Goal: Find specific page/section: Find specific page/section

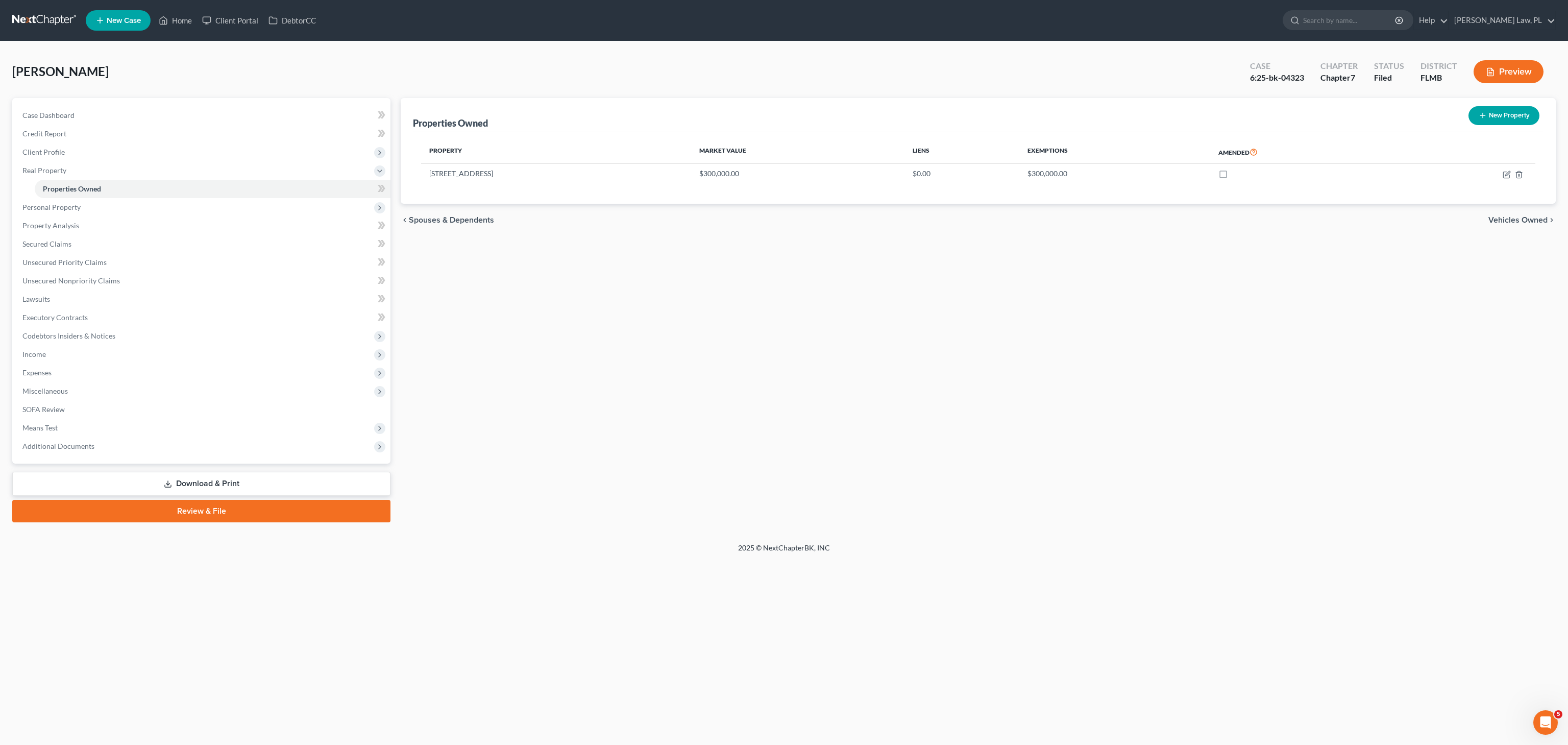
click at [614, 280] on div "Properties Owned New Property Property Market Value Liens Exemptions Amended [S…" at bounding box center [978, 310] width 1165 height 424
click at [175, 22] on link "Home" at bounding box center [175, 20] width 43 height 18
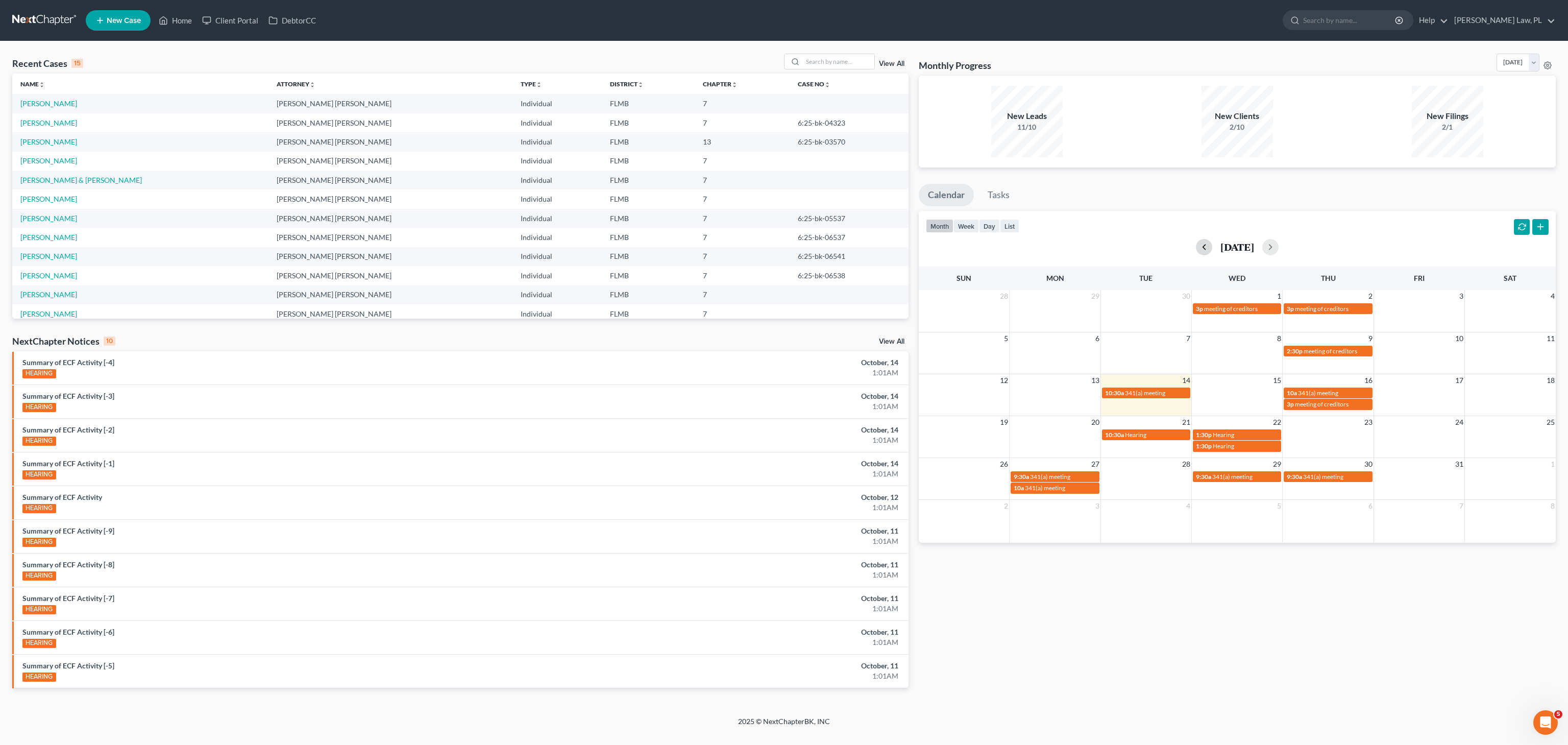
click at [1196, 247] on button "button" at bounding box center [1204, 247] width 17 height 17
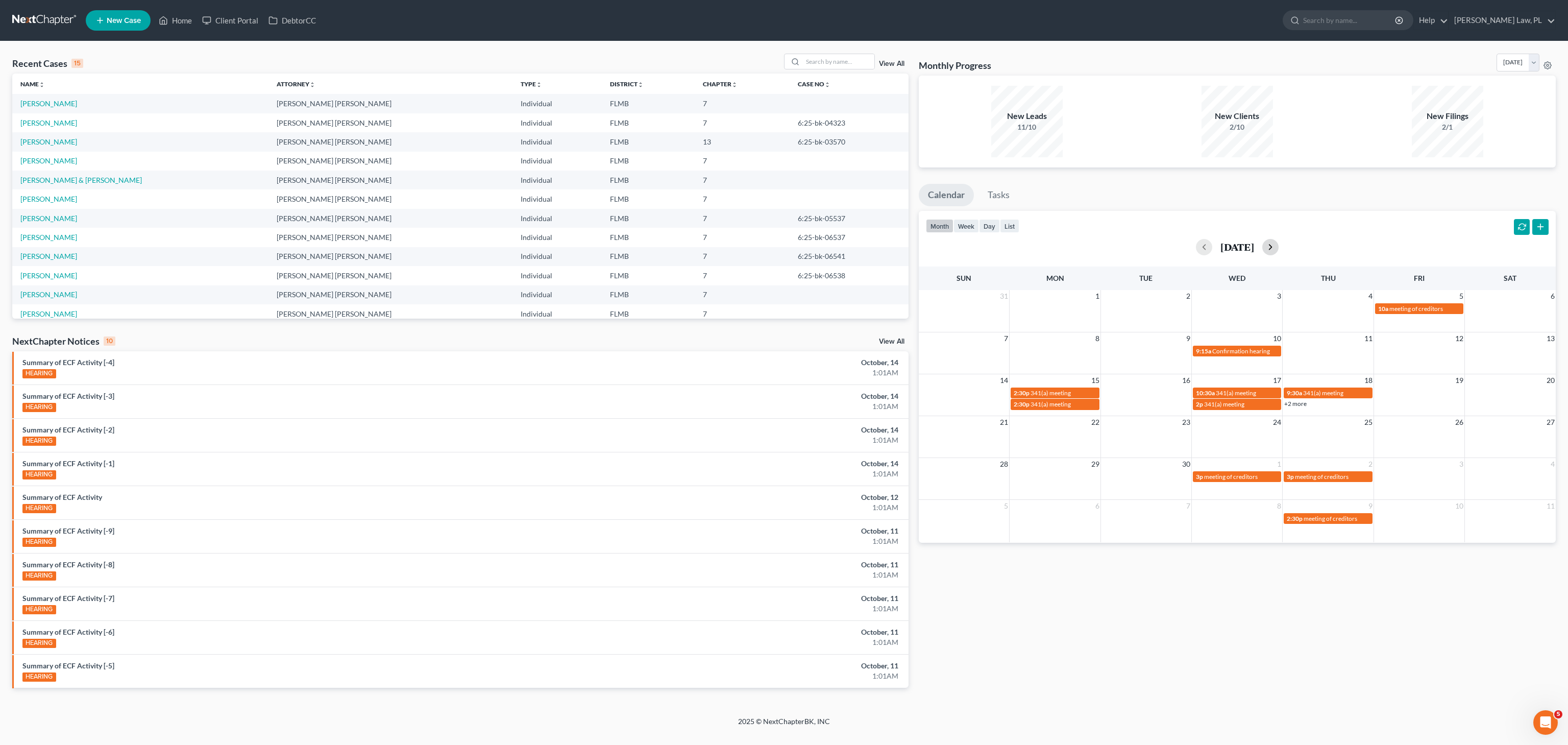
click at [1279, 248] on button "button" at bounding box center [1270, 247] width 17 height 17
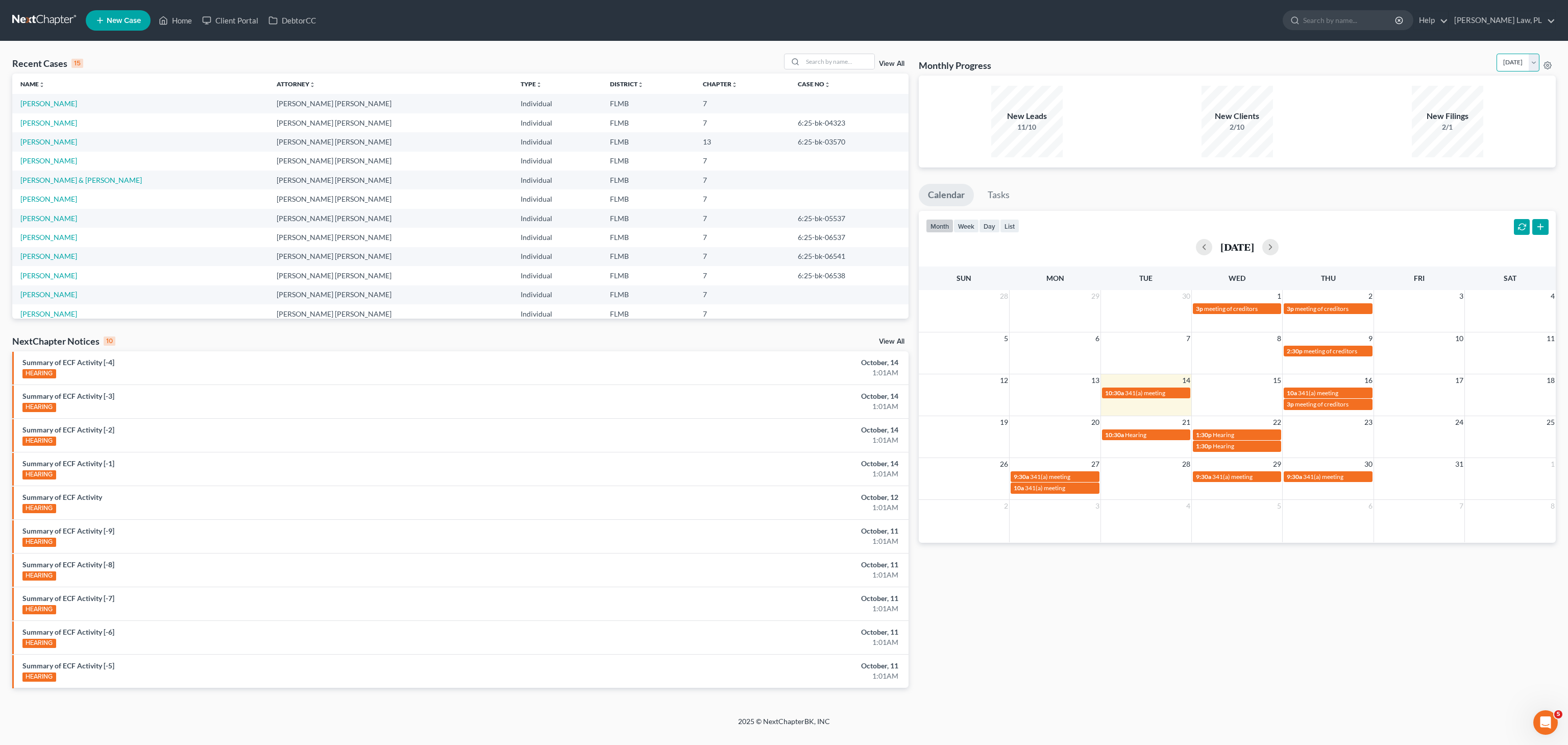
click at [1511, 63] on select "[DATE] [DATE] [DATE] [DATE] [DATE] [DATE] [DATE] [DATE] [DATE] [DATE] [DATE] [D…" at bounding box center [1518, 62] width 43 height 18
click at [1497, 54] on select "[DATE] [DATE] [DATE] [DATE] [DATE] [DATE] [DATE] [DATE] [DATE] [DATE] [DATE] [D…" at bounding box center [1518, 62] width 43 height 18
click at [1510, 58] on select "[DATE] [DATE] [DATE] [DATE] [DATE] [DATE] [DATE] [DATE] [DATE] [DATE] [DATE] [D…" at bounding box center [1518, 62] width 43 height 18
select select "0"
click at [1497, 54] on select "[DATE] [DATE] [DATE] [DATE] [DATE] [DATE] [DATE] [DATE] [DATE] [DATE] [DATE] [D…" at bounding box center [1518, 62] width 43 height 18
